Goal: Navigation & Orientation: Find specific page/section

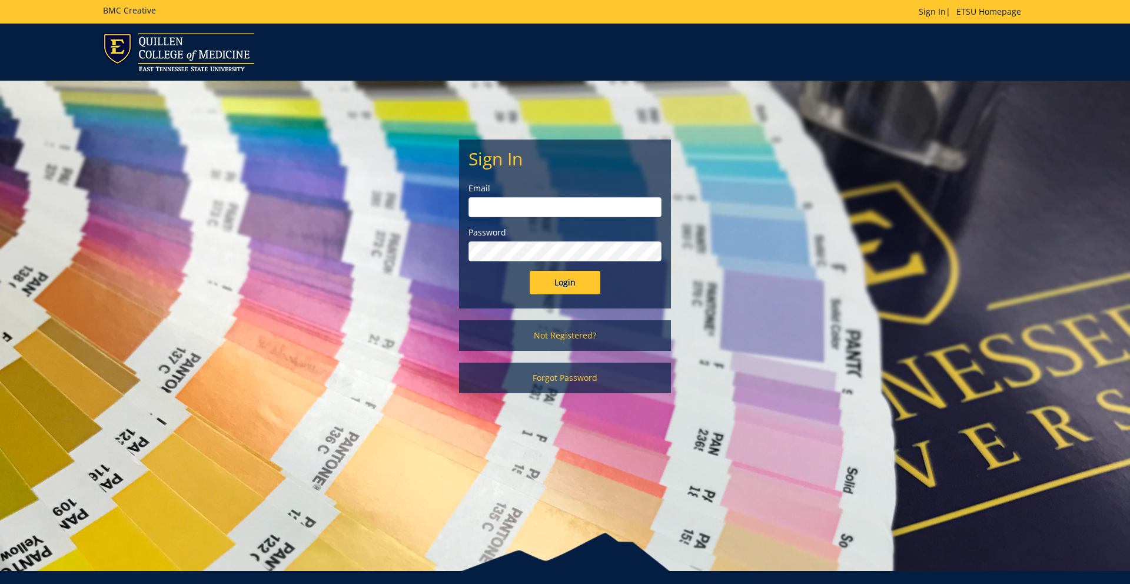
type input "[EMAIL_ADDRESS][DOMAIN_NAME]"
click at [553, 290] on input "Login" at bounding box center [565, 283] width 71 height 24
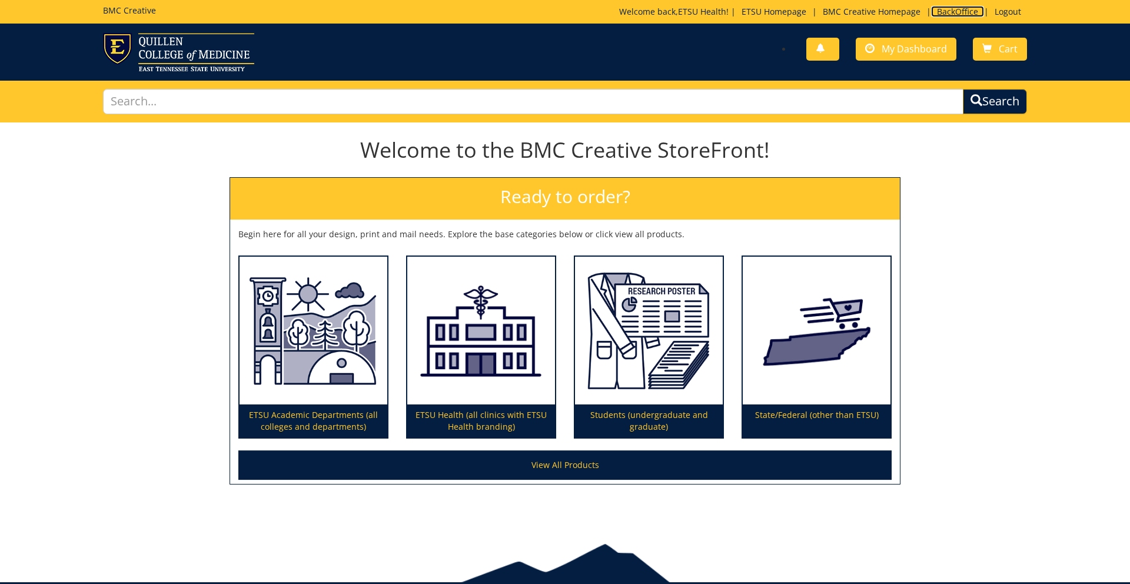
click at [941, 11] on link "BackOffice" at bounding box center [957, 11] width 53 height 11
